Goal: Information Seeking & Learning: Check status

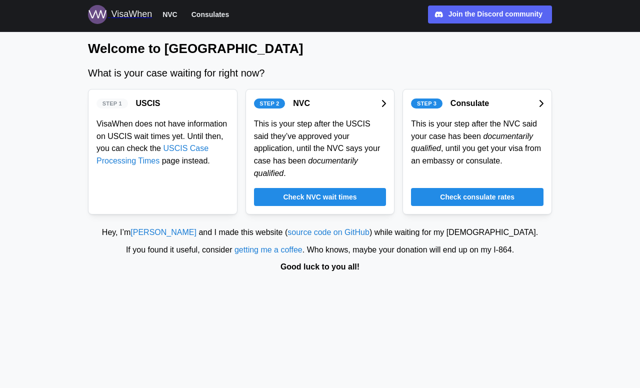
click at [305, 190] on span "Check NVC wait times" at bounding box center [319, 196] width 73 height 17
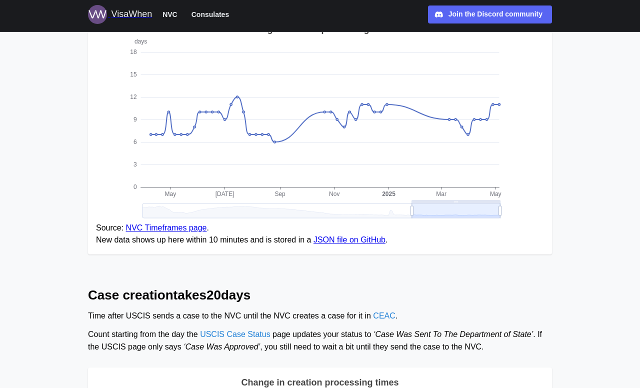
scroll to position [182, 0]
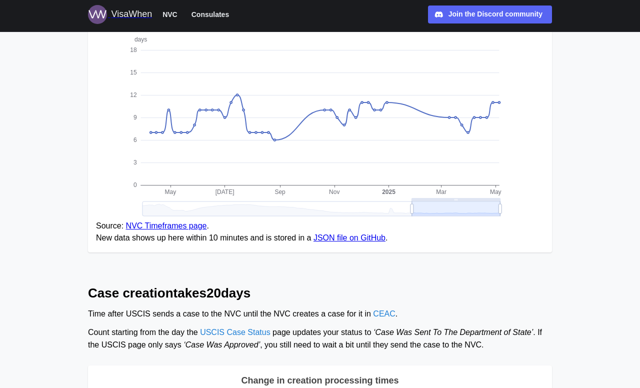
click at [350, 236] on link "JSON file on GitHub" at bounding box center [349, 237] width 72 height 8
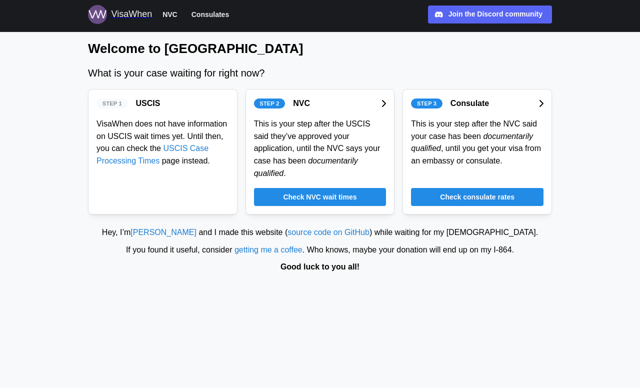
click at [468, 202] on span "Check consulate rates" at bounding box center [477, 196] width 74 height 17
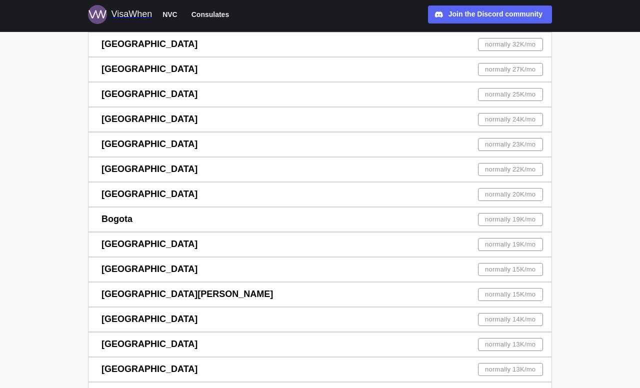
scroll to position [113, 0]
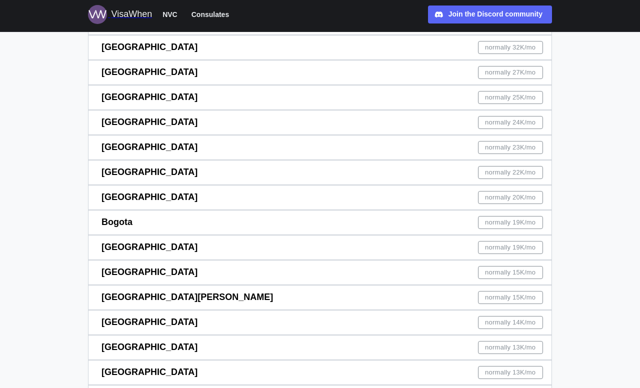
click at [131, 167] on span "[GEOGRAPHIC_DATA]" at bounding box center [149, 172] width 96 height 10
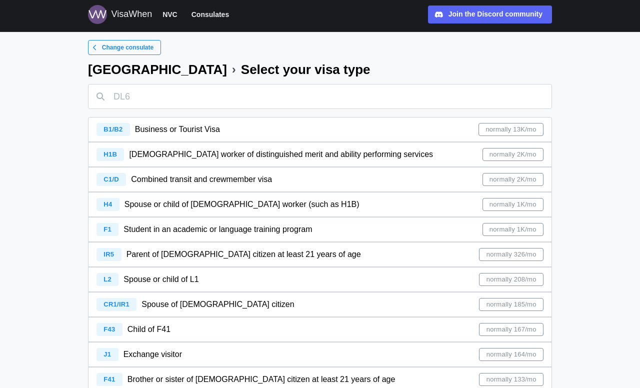
click at [498, 305] on span "normally 185/mo" at bounding box center [511, 304] width 50 height 12
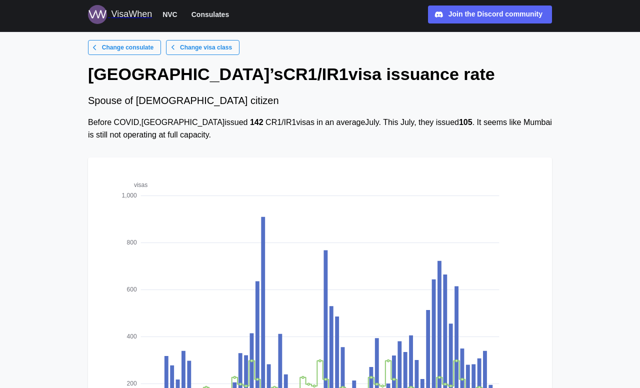
click at [162, 13] on span "NVC" at bounding box center [169, 14] width 15 height 12
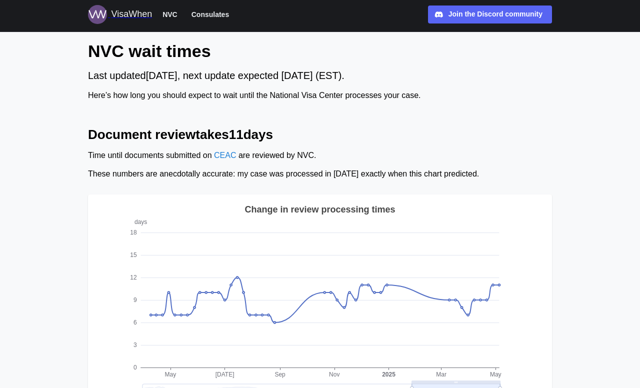
click at [228, 153] on link "CEAC" at bounding box center [225, 155] width 22 height 8
click at [232, 159] on link "CEAC" at bounding box center [225, 155] width 22 height 8
click at [304, 135] on h2 "Document review takes 11 days" at bounding box center [320, 134] width 464 height 17
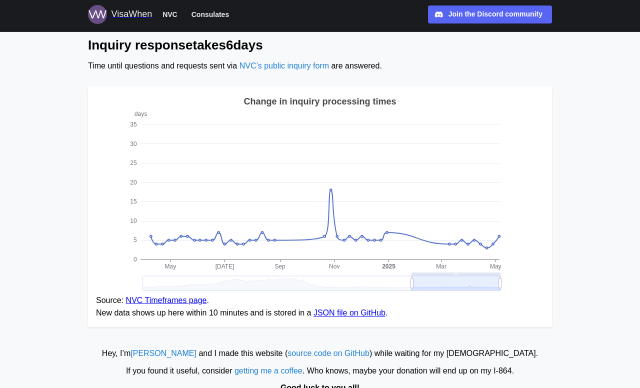
scroll to position [782, 0]
